Goal: Task Accomplishment & Management: Manage account settings

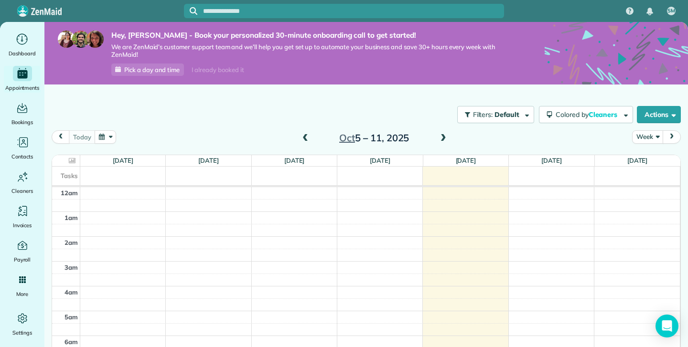
click at [195, 71] on div "I already booked it" at bounding box center [218, 70] width 64 height 12
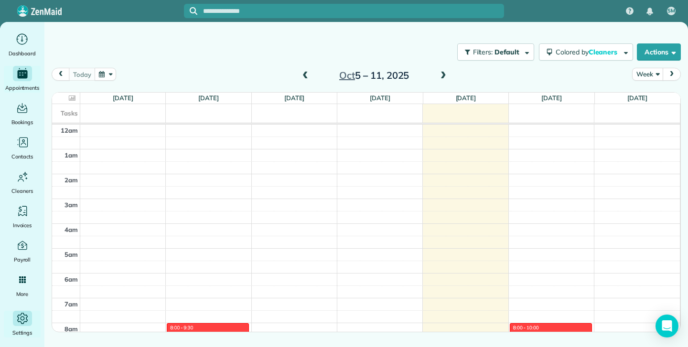
click at [21, 316] on icon "Main" at bounding box center [22, 318] width 14 height 14
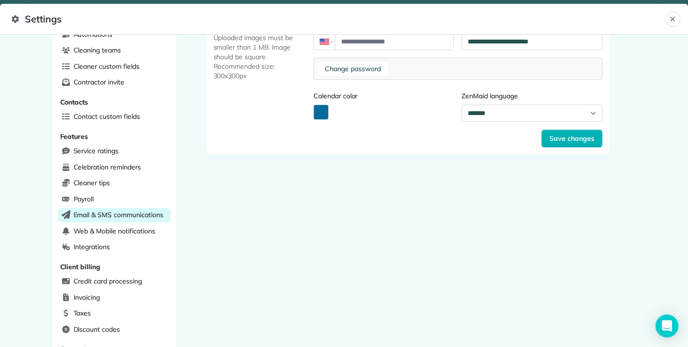
scroll to position [128, 0]
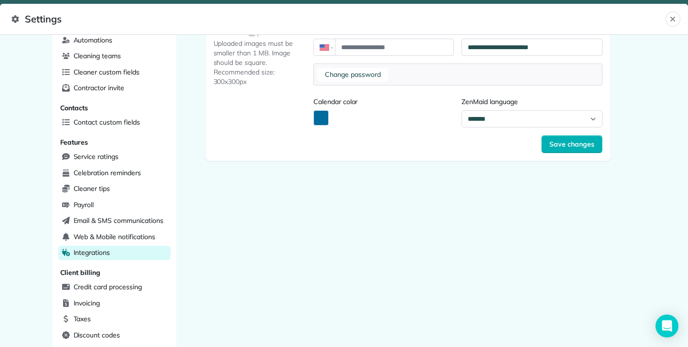
click at [128, 246] on div "Integrations" at bounding box center [114, 253] width 112 height 14
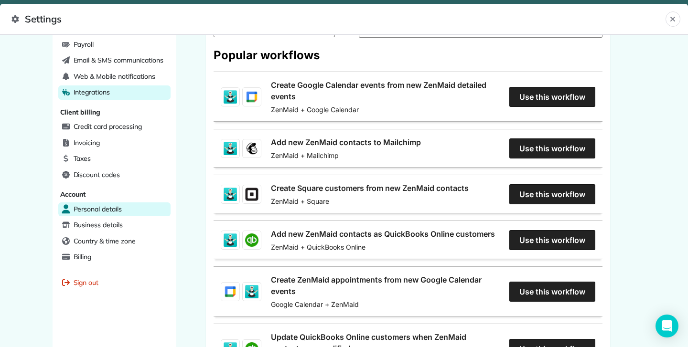
click at [121, 204] on span "Personal details" at bounding box center [98, 209] width 48 height 10
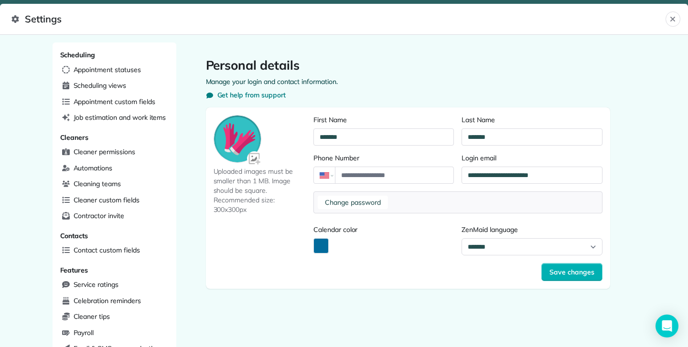
click at [362, 194] on div "Change password" at bounding box center [457, 203] width 289 height 22
click at [362, 202] on button "Change password" at bounding box center [353, 202] width 70 height 13
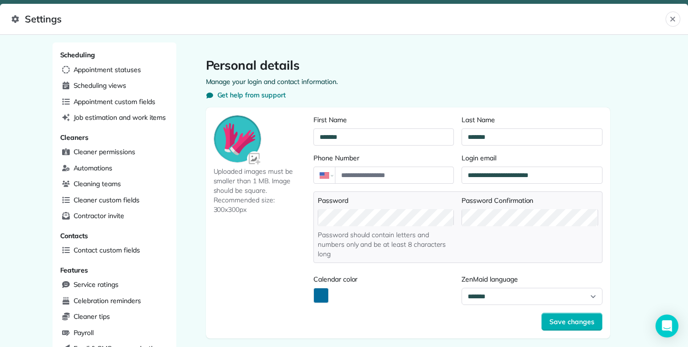
click at [474, 208] on div "Password Confirmation" at bounding box center [529, 227] width 136 height 63
click at [662, 200] on div "**********" at bounding box center [344, 191] width 688 height 312
click at [571, 321] on span "Save changes" at bounding box center [571, 322] width 45 height 10
